Goal: Task Accomplishment & Management: Manage account settings

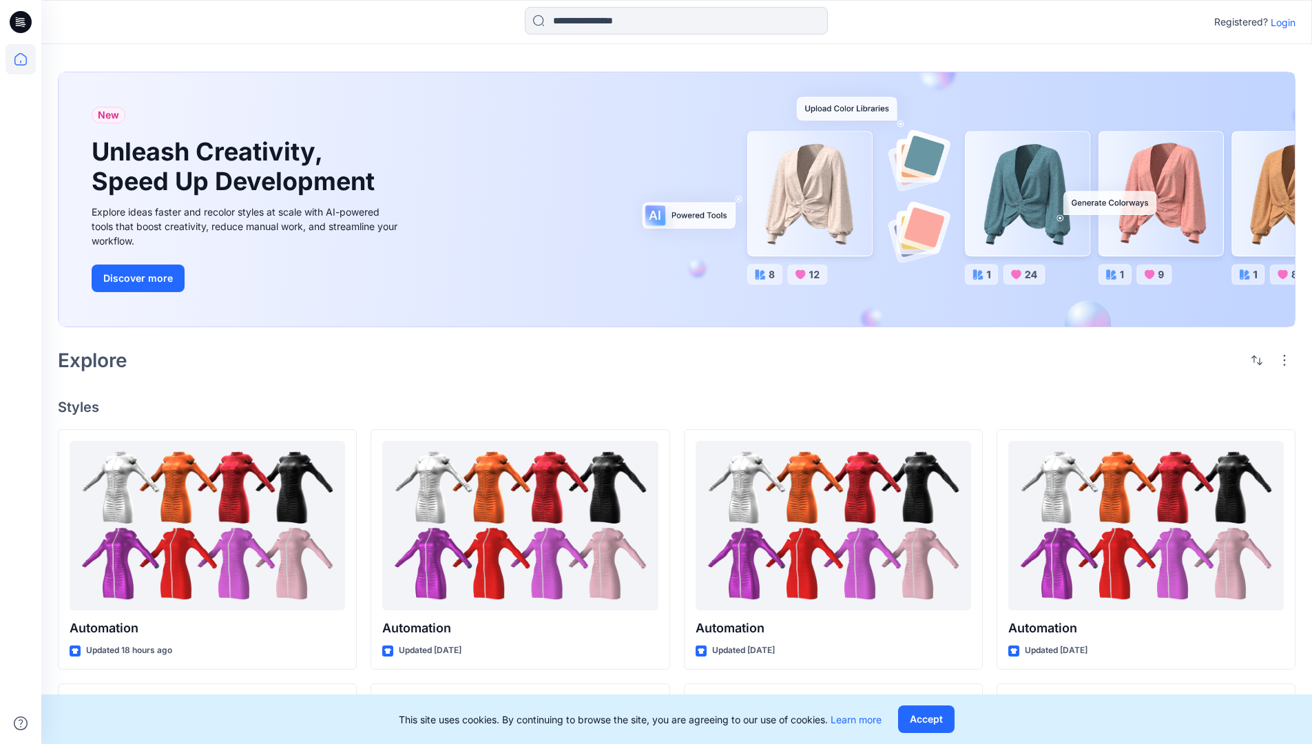
click at [1279, 22] on p "Login" at bounding box center [1282, 22] width 25 height 14
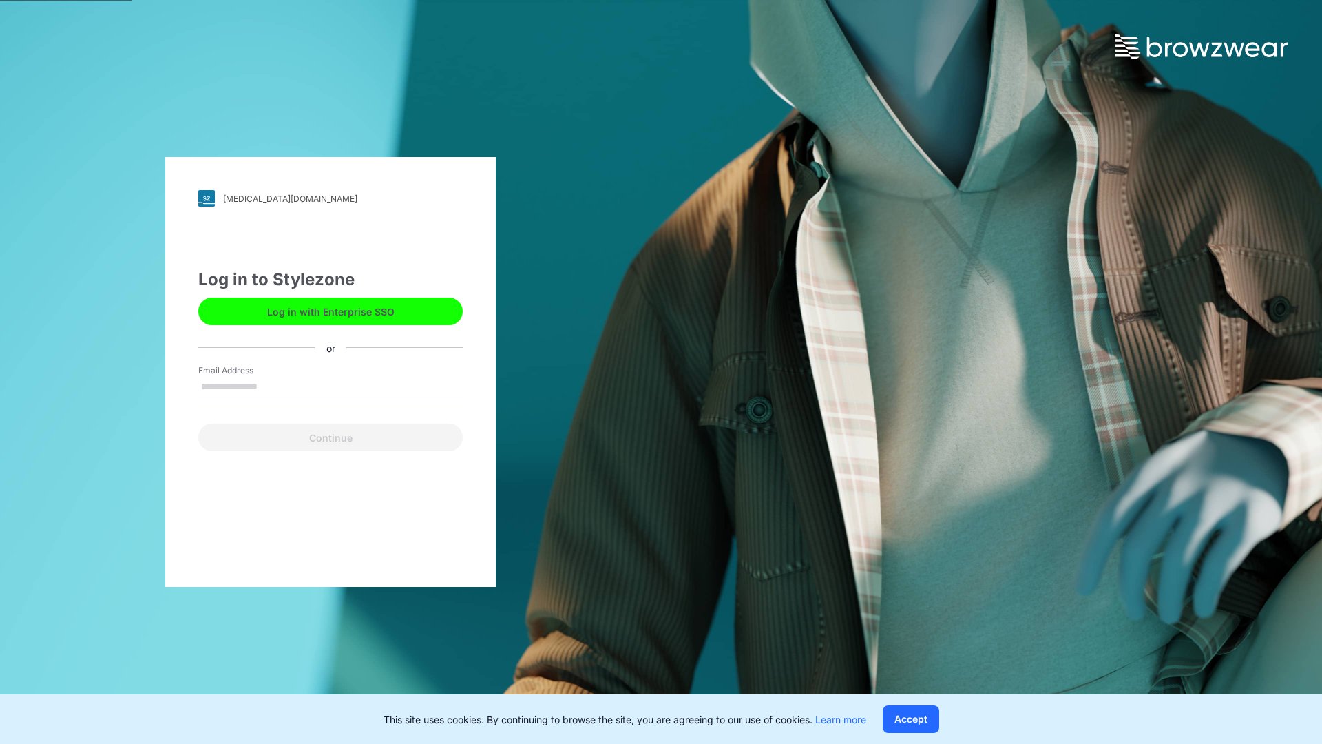
click at [272, 386] on input "Email Address" at bounding box center [330, 387] width 264 height 21
type input "**********"
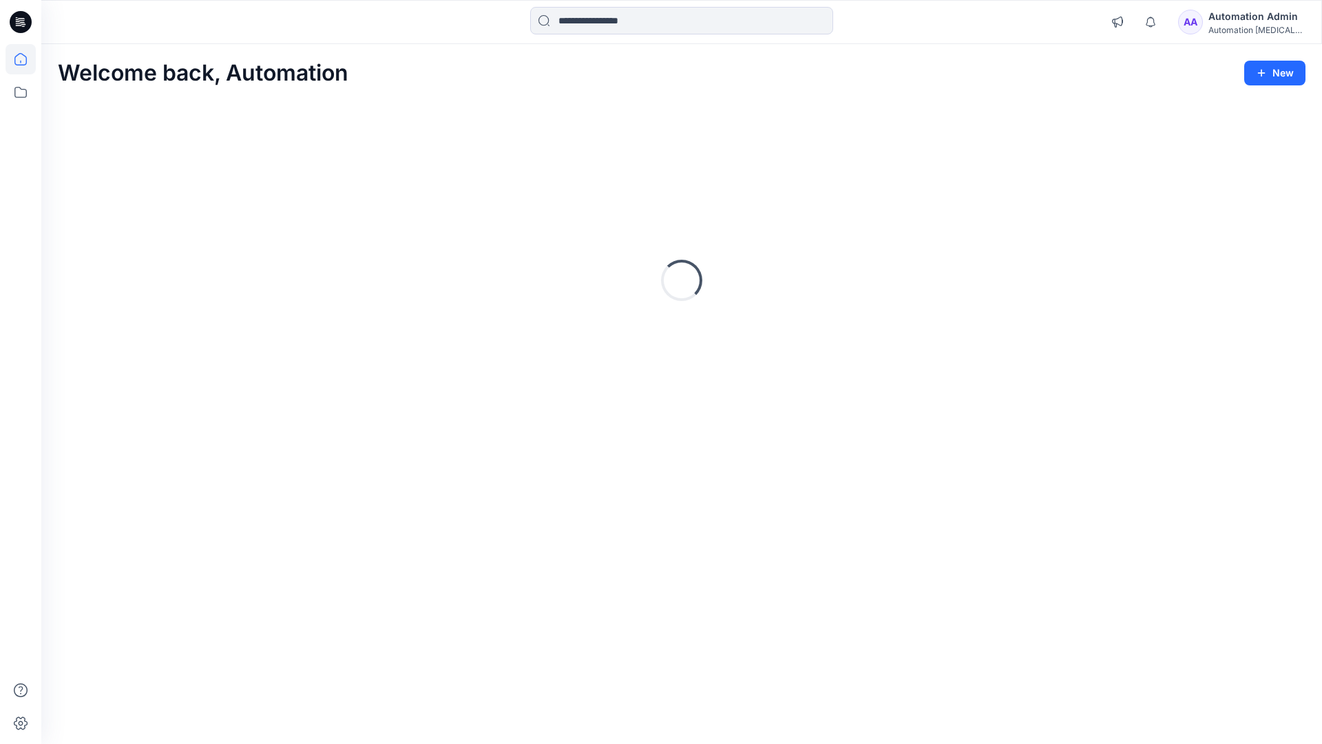
click at [26, 59] on icon at bounding box center [20, 59] width 12 height 12
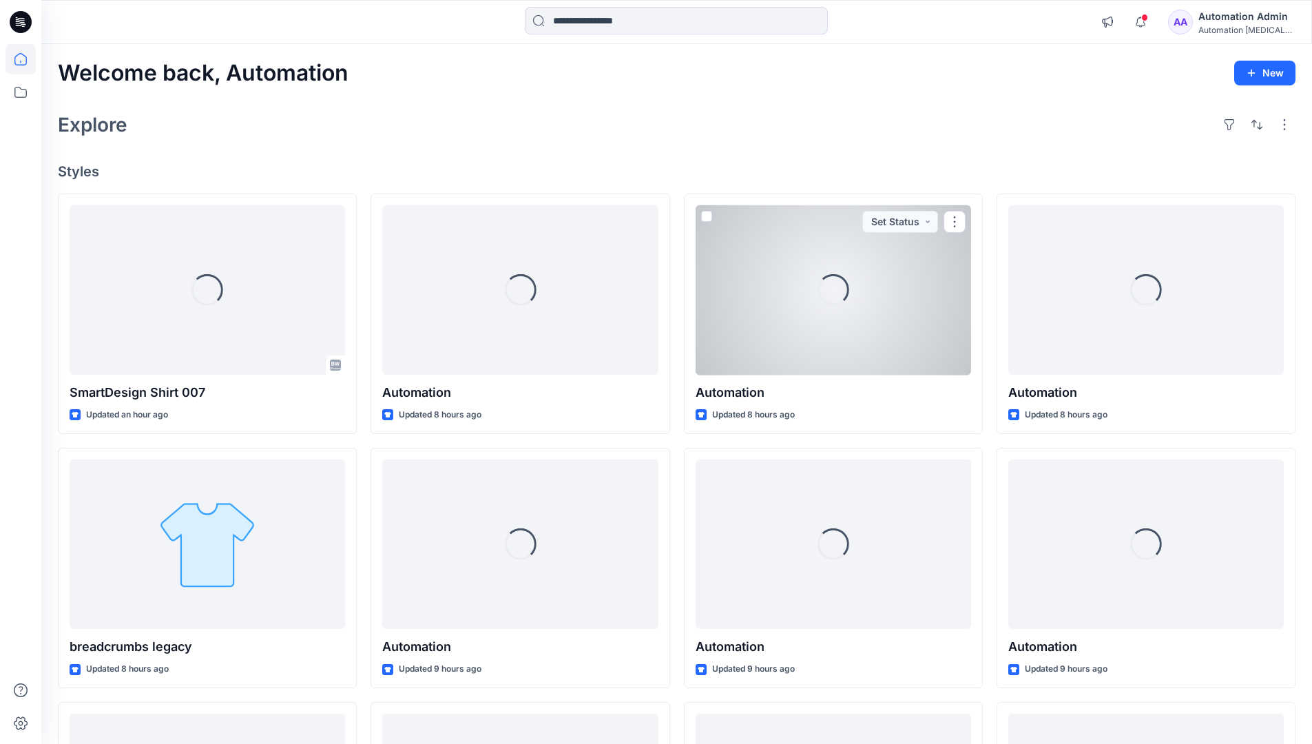
click at [1205, 25] on div "AA Automation Admin Automation testim..." at bounding box center [1231, 22] width 127 height 28
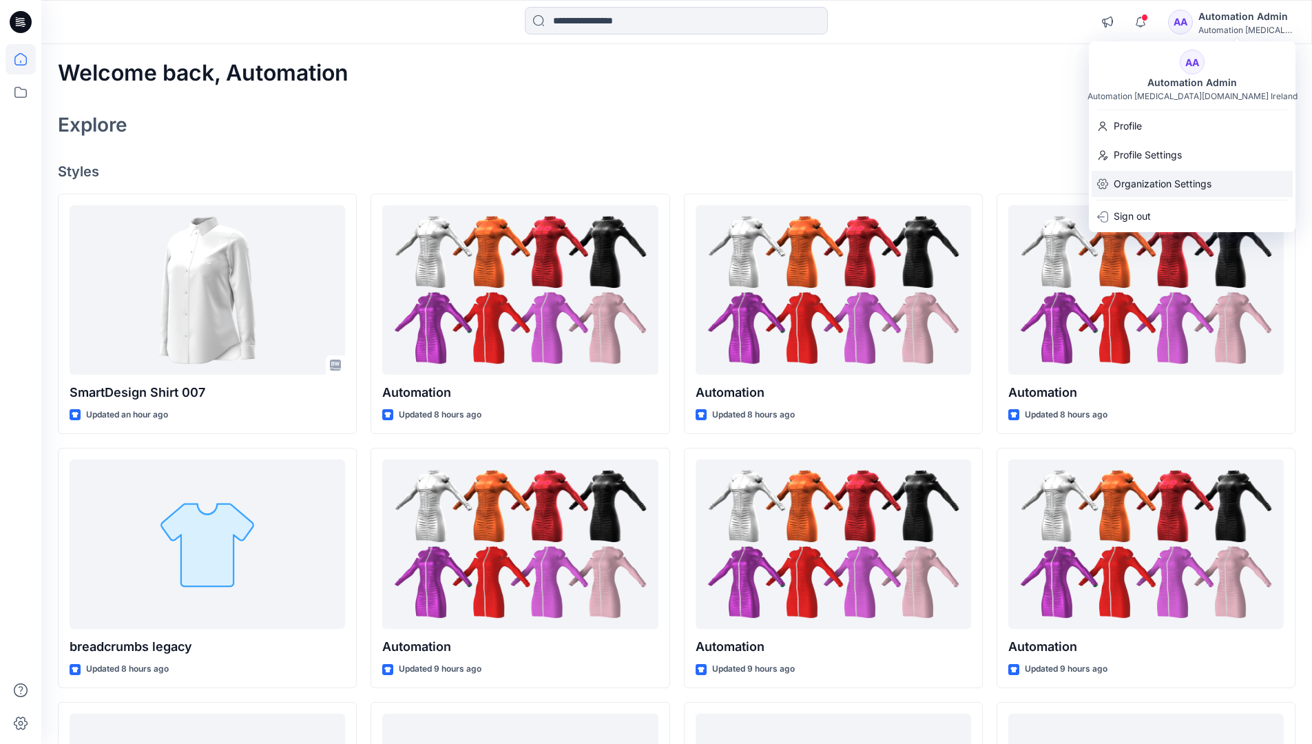
click at [1159, 179] on p "Organization Settings" at bounding box center [1162, 184] width 98 height 26
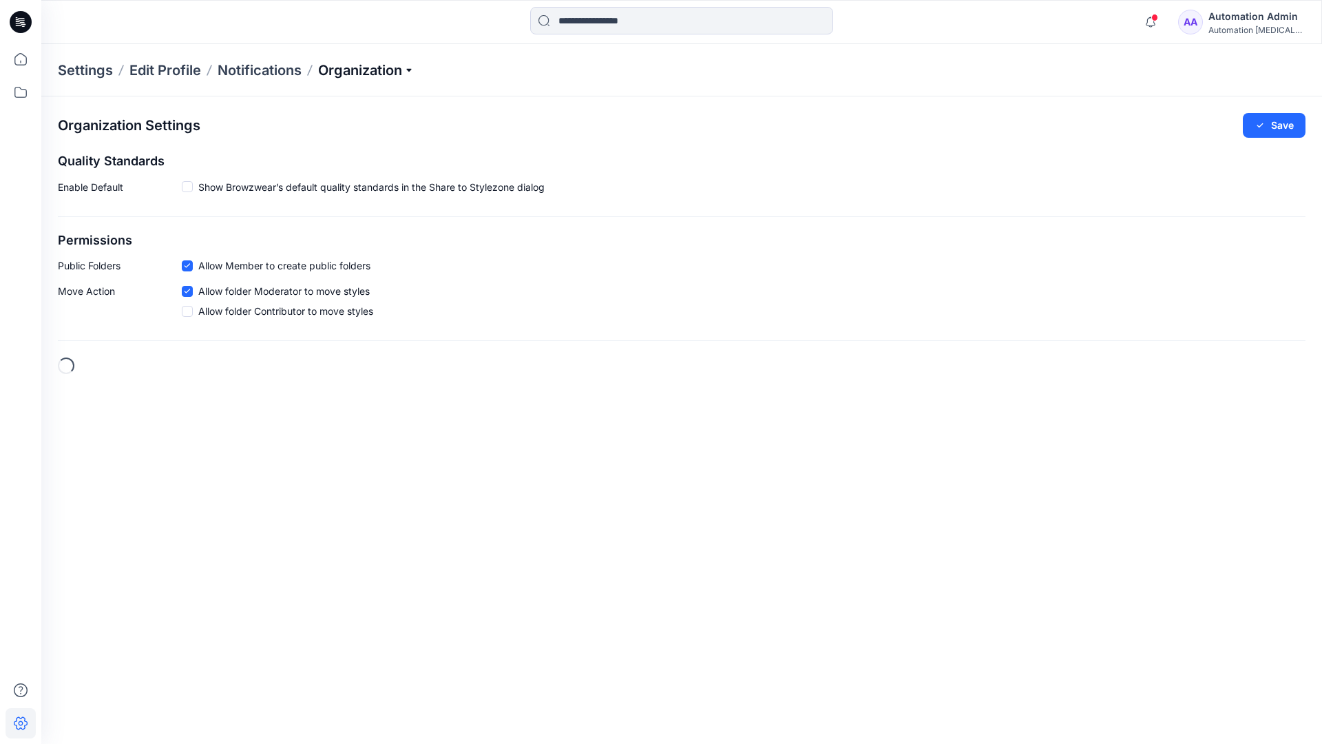
click at [365, 67] on p "Organization" at bounding box center [366, 70] width 96 height 19
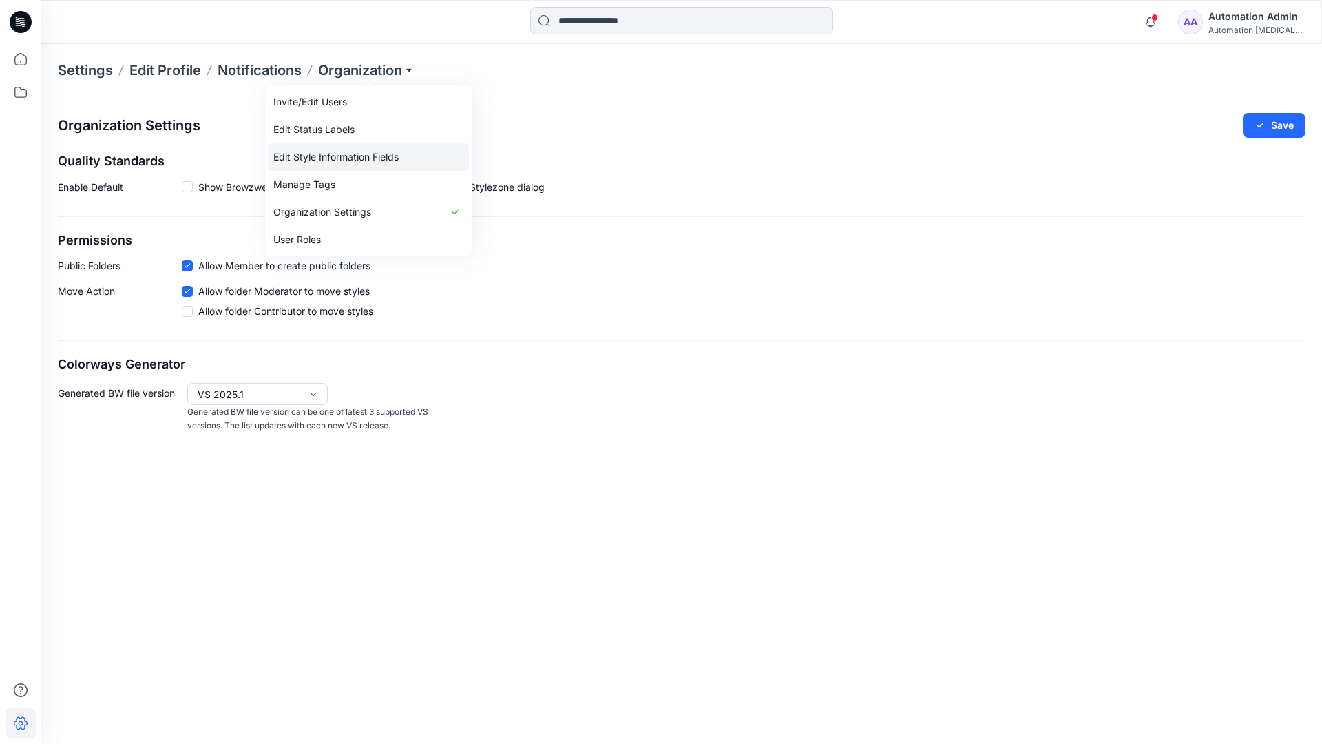
click at [390, 154] on link "Edit Style Information Fields" at bounding box center [368, 157] width 201 height 28
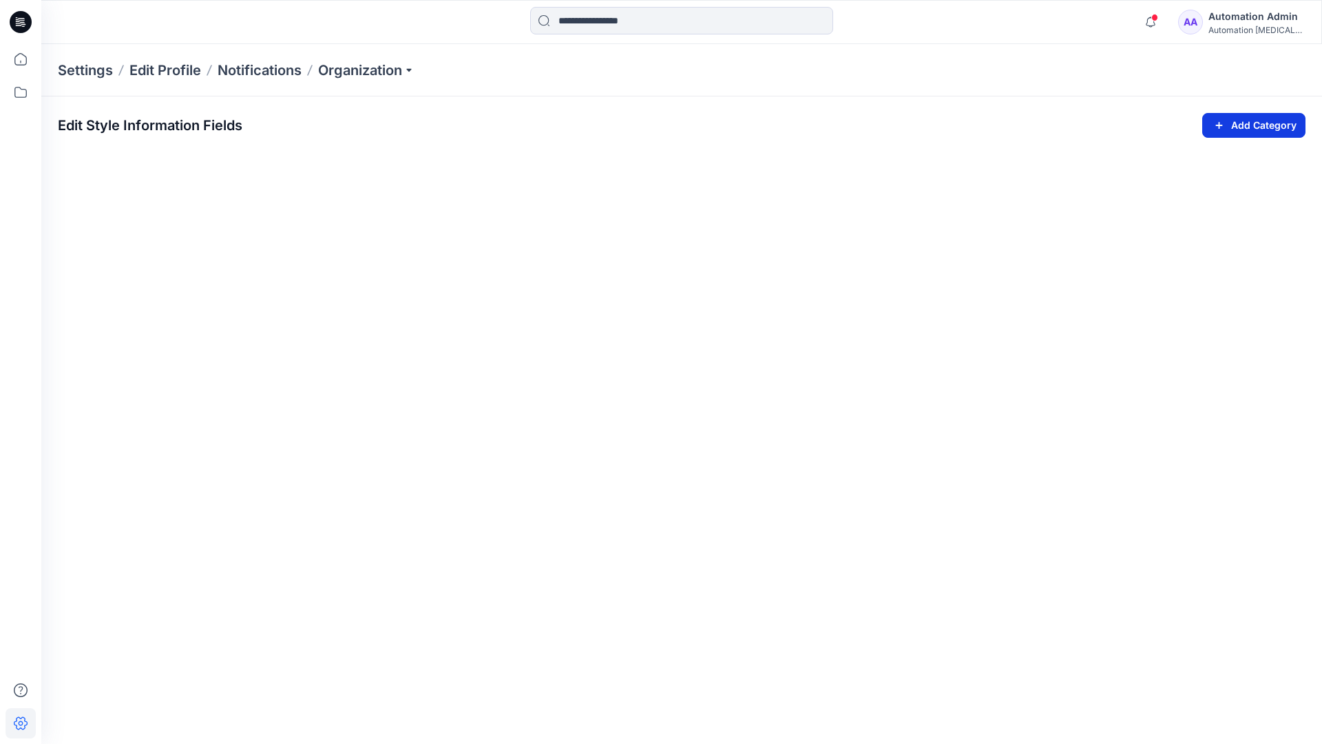
click at [1216, 121] on icon "button" at bounding box center [1219, 125] width 16 height 17
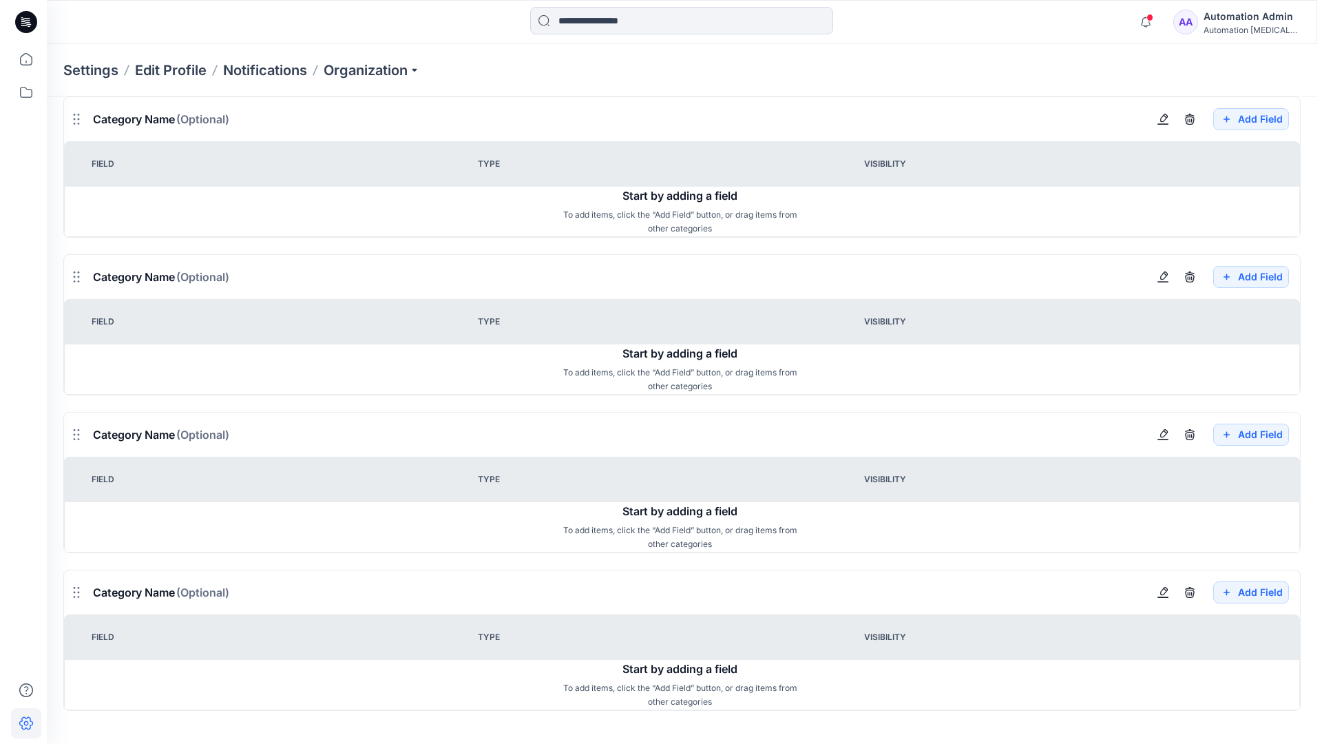
scroll to position [1240, 0]
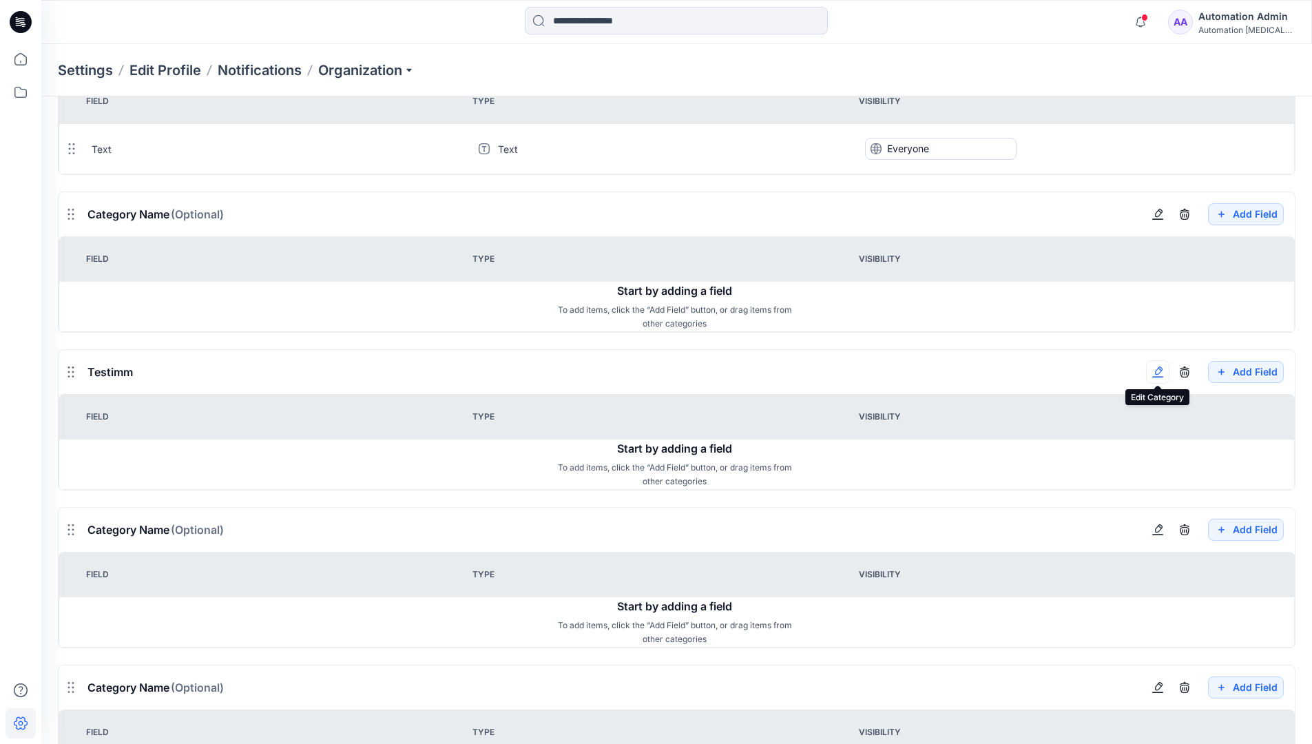
click at [1163, 379] on button "button" at bounding box center [1157, 371] width 23 height 23
type input "*"
type input "*******"
click at [1234, 531] on button "Add Field" at bounding box center [1246, 529] width 76 height 22
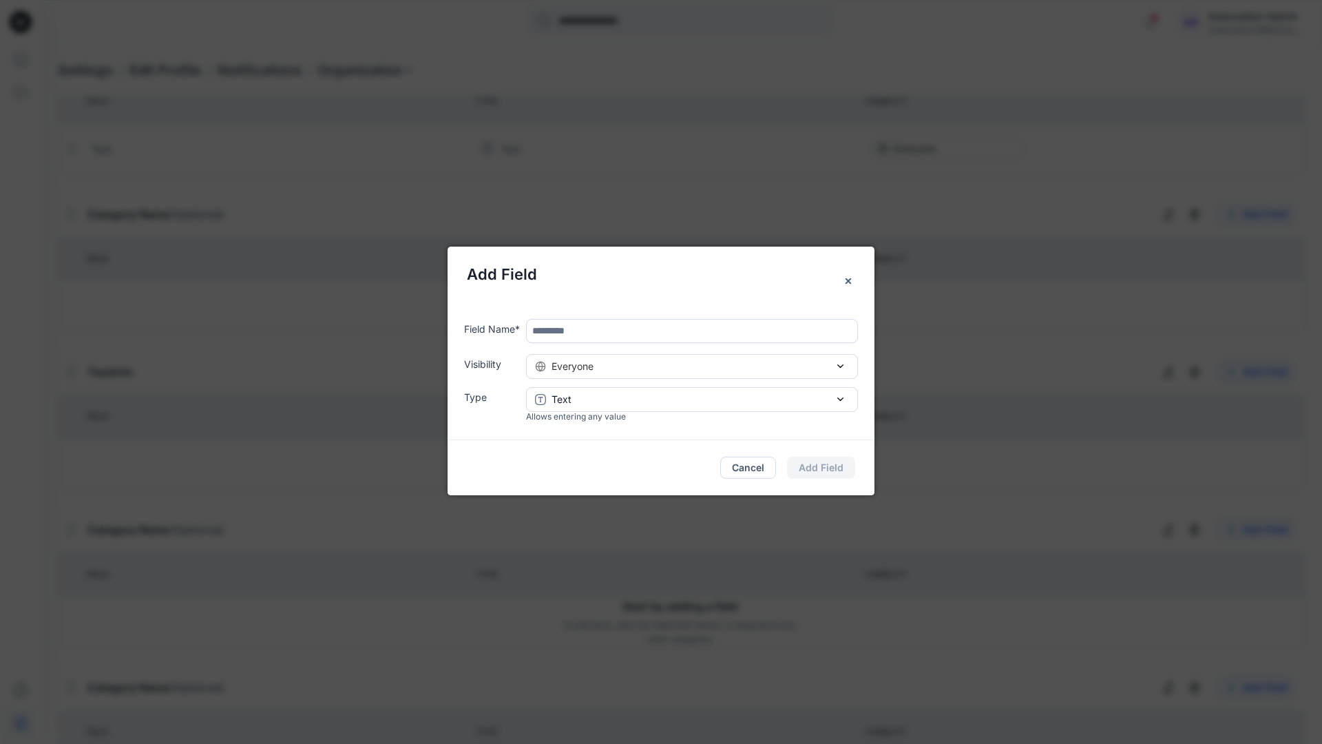
click at [590, 335] on input "text" at bounding box center [692, 331] width 332 height 24
type input "****"
click at [710, 370] on div "Everyone" at bounding box center [692, 366] width 314 height 14
click at [834, 467] on button "Add Field" at bounding box center [821, 467] width 68 height 22
